Goal: Navigation & Orientation: Find specific page/section

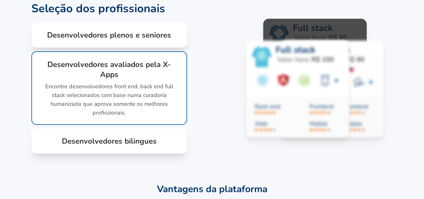
click at [167, 154] on div "Desenvolvedores bilingues Além de contratar desenvolvedores com anos de experiê…" at bounding box center [109, 141] width 156 height 25
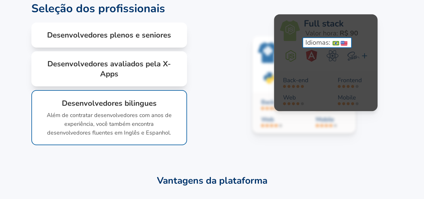
click at [136, 87] on div "Desenvolvedores avaliados pela X-Apps Encontre desenvolvedores front end, back …" at bounding box center [109, 68] width 156 height 35
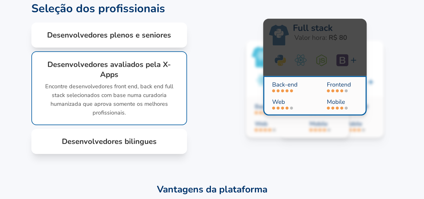
click at [154, 40] on h1 "Desenvolvedores plenos e seniores" at bounding box center [108, 35] width 135 height 10
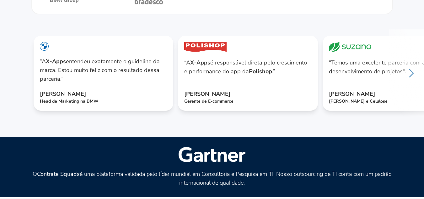
scroll to position [188, 5]
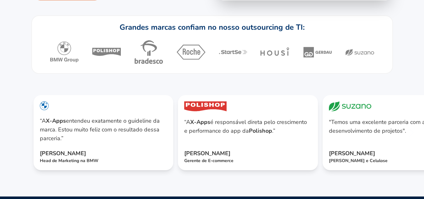
drag, startPoint x: 222, startPoint y: 81, endPoint x: 182, endPoint y: 88, distance: 40.1
click at [184, 67] on div at bounding box center [212, 52] width 325 height 30
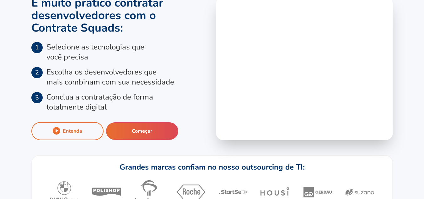
scroll to position [0, 5]
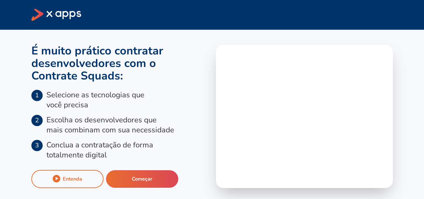
click at [59, 13] on icon at bounding box center [56, 15] width 50 height 12
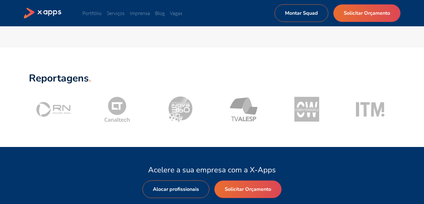
scroll to position [596, 0]
